Goal: Task Accomplishment & Management: Manage account settings

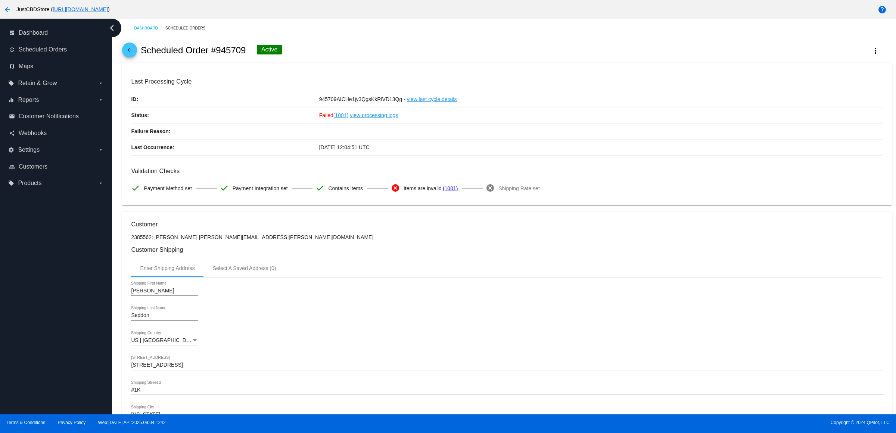
click at [128, 52] on span "arrow_back" at bounding box center [129, 52] width 9 height 18
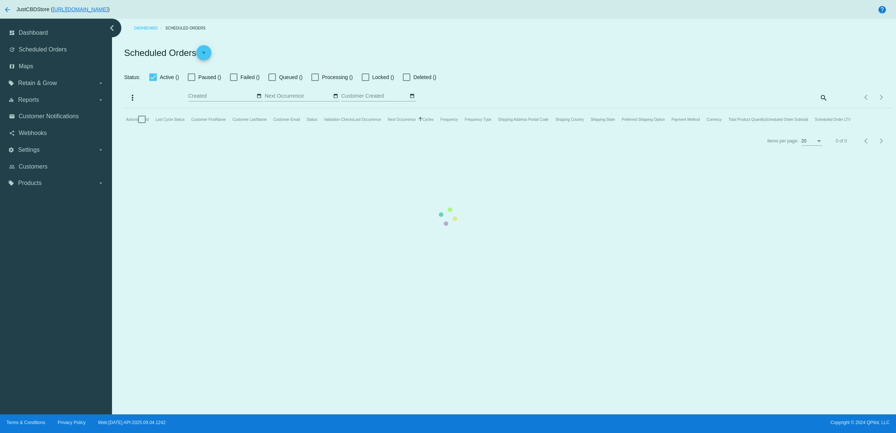
checkbox input "true"
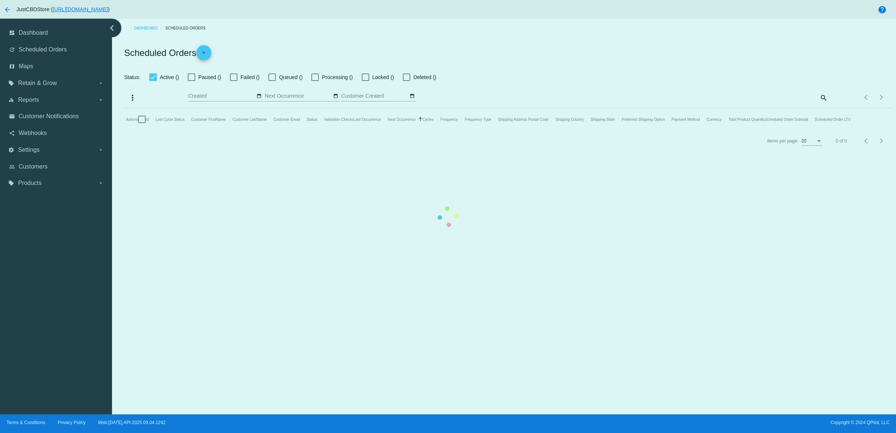
checkbox input "true"
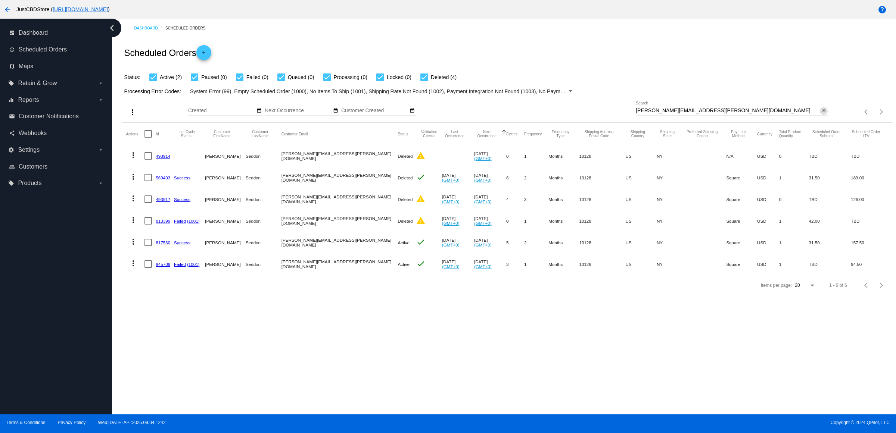
click at [824, 114] on mat-icon "close" at bounding box center [823, 111] width 5 height 6
click at [824, 118] on mat-icon "search" at bounding box center [823, 112] width 9 height 12
click at [824, 114] on input "Search" at bounding box center [732, 111] width 192 height 6
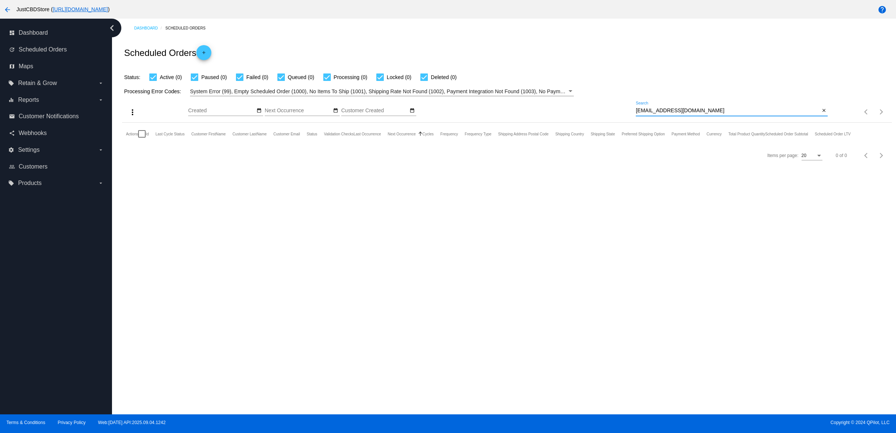
type input "[EMAIL_ADDRESS][DOMAIN_NAME]"
click at [823, 114] on mat-icon "close" at bounding box center [823, 111] width 5 height 6
click at [823, 118] on mat-icon "search" at bounding box center [823, 112] width 9 height 12
click at [823, 114] on input "Search" at bounding box center [732, 111] width 192 height 6
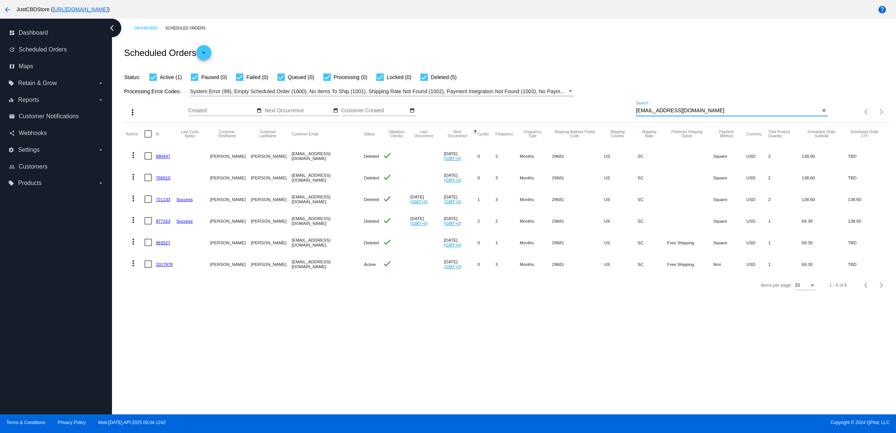
type input "[EMAIL_ADDRESS][DOMAIN_NAME]"
click at [134, 268] on mat-icon "more_vert" at bounding box center [133, 263] width 9 height 9
click at [181, 365] on button "delete Delete" at bounding box center [165, 368] width 74 height 18
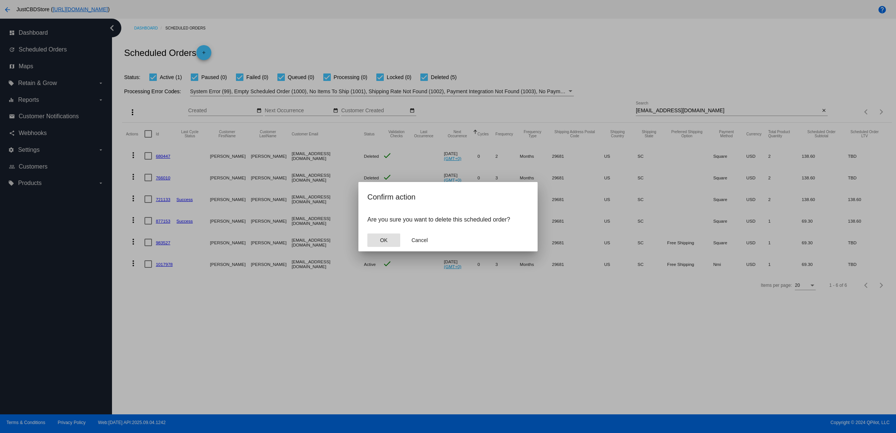
click at [384, 243] on button "OK" at bounding box center [383, 240] width 33 height 13
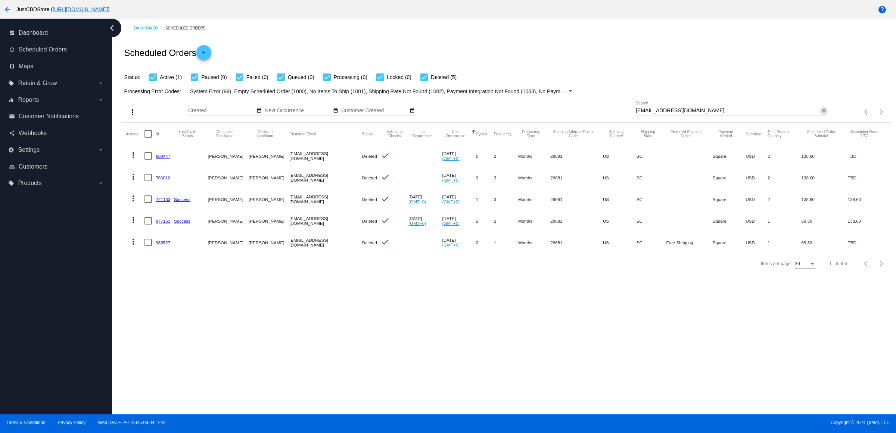
click at [821, 114] on mat-icon "close" at bounding box center [823, 111] width 5 height 6
click at [823, 118] on mat-icon "search" at bounding box center [823, 112] width 9 height 12
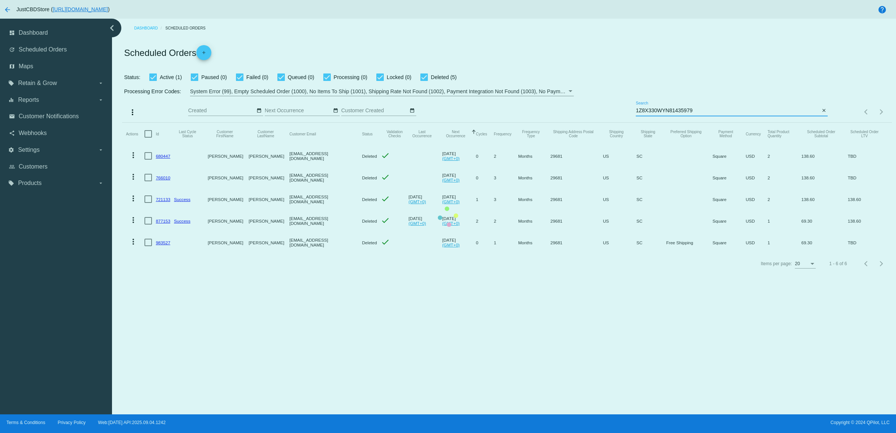
type input "1Z8X330WYN81435979"
click at [825, 123] on mat-table "Actions Id Last Cycle Status Customer FirstName Customer LastName Customer Emai…" at bounding box center [507, 188] width 770 height 131
click at [820, 123] on mat-table "Actions Id Last Cycle Status Customer FirstName Customer LastName Customer Emai…" at bounding box center [507, 188] width 770 height 131
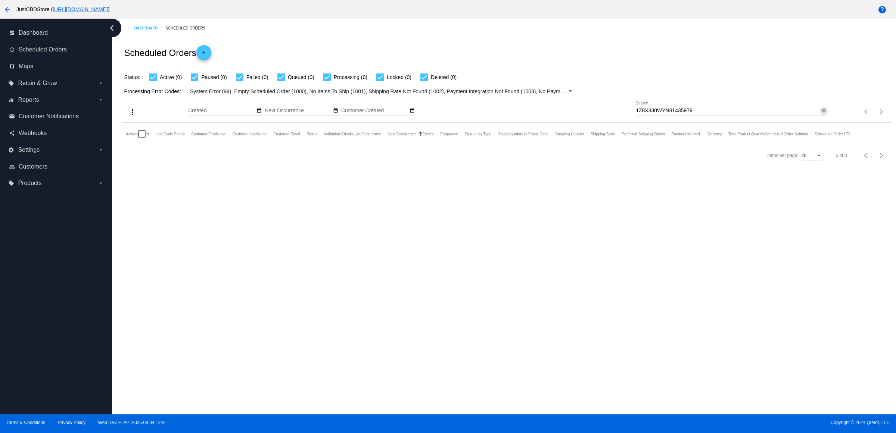
click at [821, 114] on mat-icon "close" at bounding box center [823, 111] width 5 height 6
click at [820, 118] on mat-icon "search" at bounding box center [823, 112] width 9 height 12
click at [820, 114] on input "Search" at bounding box center [732, 111] width 192 height 6
paste input "[EMAIL_ADDRESS][DOMAIN_NAME]"
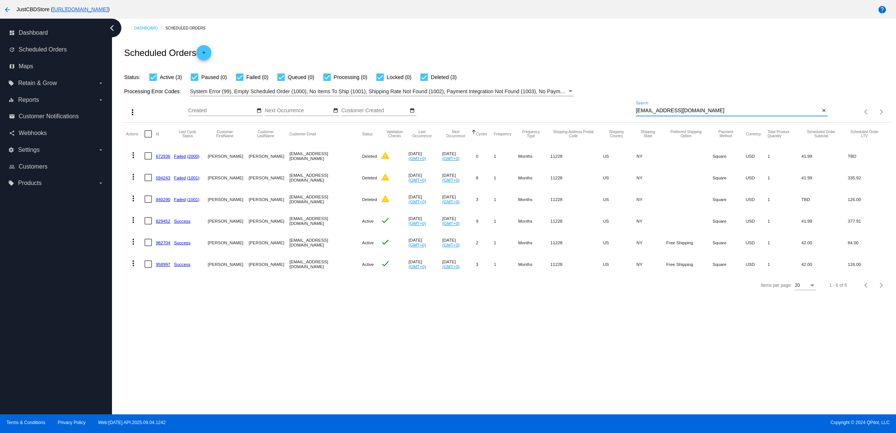
type input "[EMAIL_ADDRESS][DOMAIN_NAME]"
click at [824, 114] on mat-icon "close" at bounding box center [823, 111] width 5 height 6
click at [824, 118] on mat-icon "search" at bounding box center [823, 112] width 9 height 12
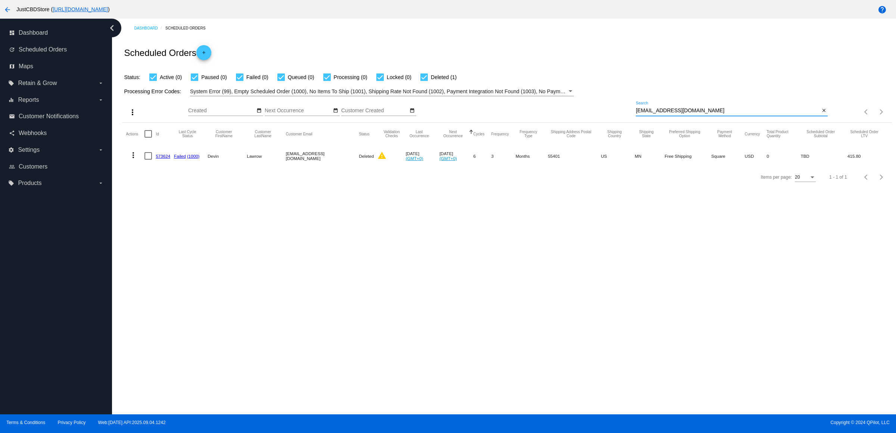
type input "[EMAIL_ADDRESS][DOMAIN_NAME]"
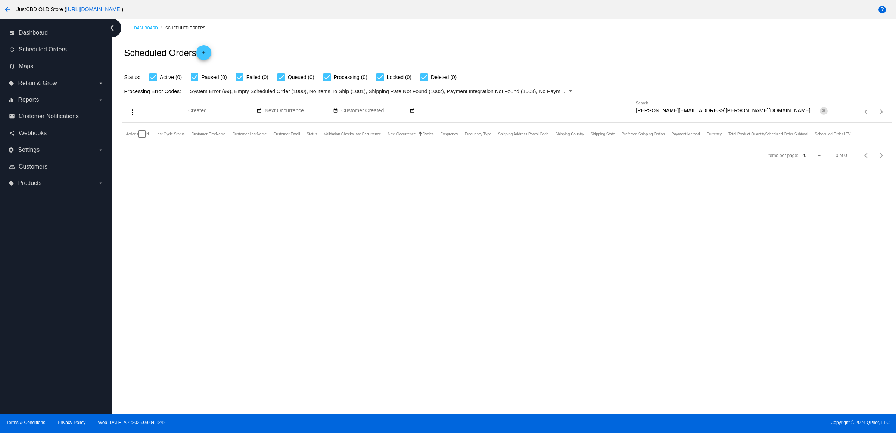
click at [821, 114] on mat-icon "close" at bounding box center [823, 111] width 5 height 6
drag, startPoint x: 815, startPoint y: 120, endPoint x: 755, endPoint y: 124, distance: 60.6
click at [815, 114] on input "Search" at bounding box center [732, 111] width 192 height 6
paste input "[EMAIL_ADDRESS][DOMAIN_NAME]"
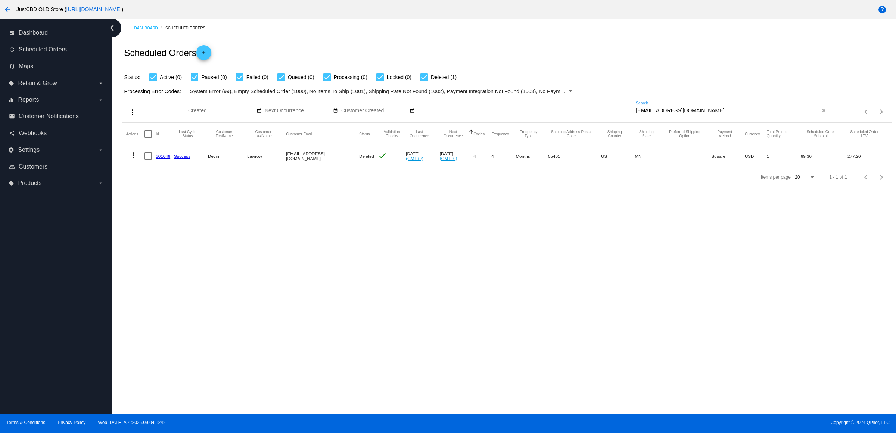
type input "[EMAIL_ADDRESS][DOMAIN_NAME]"
